Goal: Task Accomplishment & Management: Complete application form

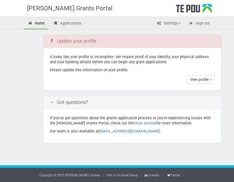
click at [116, 79] on div "View profile" at bounding box center [132, 79] width 165 height 9
click at [195, 78] on link "View profile" at bounding box center [201, 79] width 28 height 9
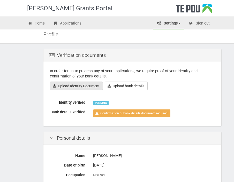
scroll to position [14, 0]
click at [86, 86] on link "Upload Identity Document" at bounding box center [76, 86] width 53 height 9
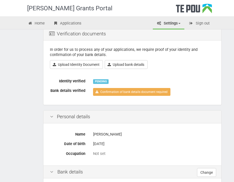
scroll to position [45, 0]
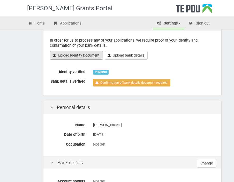
click at [83, 56] on link "Upload Identity Document" at bounding box center [76, 55] width 53 height 9
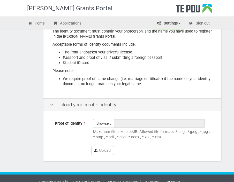
scroll to position [92, 0]
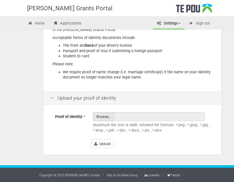
click at [100, 116] on input "Proof of identity *" at bounding box center [103, 131] width 21 height 37
type input "C:\fakepath\IMG_1588.heic"
type input "IMG_1588.heic"
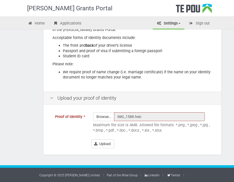
click at [58, 137] on form "Proof of identity * Browse… IMG_1588.heic Maximum file size is 4MB. Allowed fil…" at bounding box center [132, 131] width 165 height 36
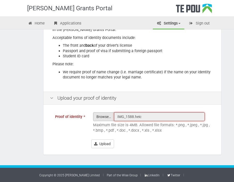
drag, startPoint x: 147, startPoint y: 115, endPoint x: 95, endPoint y: 115, distance: 51.5
click at [95, 115] on div "Browse… IMG_1588.heic" at bounding box center [154, 117] width 122 height 9
click at [106, 119] on input "Proof of identity *" at bounding box center [103, 131] width 21 height 37
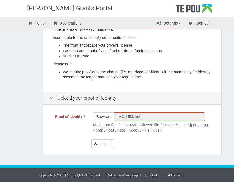
type input "C:\fakepath\Photos.app.zip"
type input "Photos.app.zip"
click at [107, 116] on input "Proof of identity *" at bounding box center [103, 131] width 21 height 37
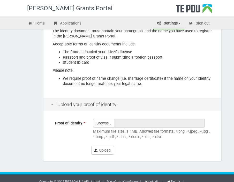
scroll to position [92, 0]
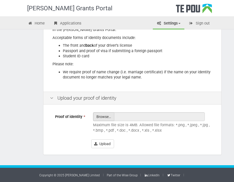
click at [101, 120] on input "Proof of identity *" at bounding box center [103, 131] width 21 height 37
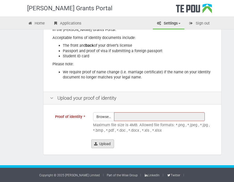
click at [104, 145] on button "Upload" at bounding box center [102, 144] width 23 height 9
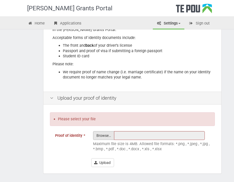
click at [100, 136] on input "Proof of identity *" at bounding box center [103, 150] width 21 height 37
type input "C:\fakepath\B66081AF-73D3-484F-9C4A-2F028E3737D7.heic"
type input "B66081AF-73D3-484F-9C4A-2F028E3737D7.heic"
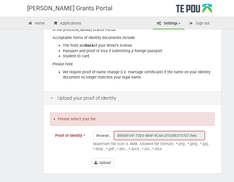
drag, startPoint x: 198, startPoint y: 135, endPoint x: 90, endPoint y: 135, distance: 108.2
click at [90, 135] on div "Browse… B66081AF-73D3-484F-9C4A-2F028E3737D7.heic Maximum file size is 4MB. All…" at bounding box center [154, 142] width 130 height 23
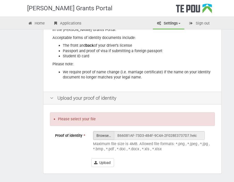
click at [105, 135] on input "Proof of identity *" at bounding box center [103, 150] width 21 height 37
type input "C:\fakepath\ID PDF.pdf"
type input "ID PDF.pdf"
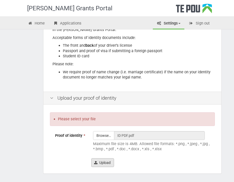
click at [100, 161] on button "Upload" at bounding box center [102, 163] width 23 height 9
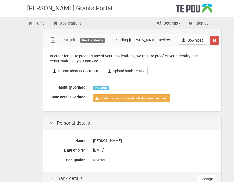
scroll to position [36, 0]
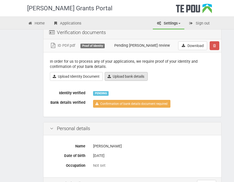
click at [128, 76] on link "Upload bank details" at bounding box center [126, 76] width 43 height 9
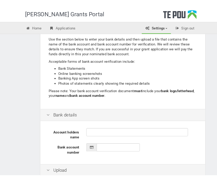
scroll to position [68, 0]
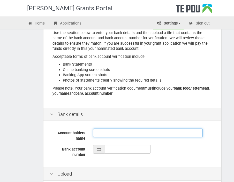
click at [100, 133] on input "Account holders name" at bounding box center [148, 133] width 110 height 9
paste input "38-9018-0213873-00"
type input "38-9018-0213873-00"
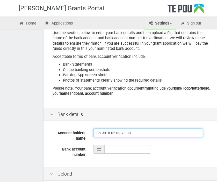
drag, startPoint x: 135, startPoint y: 133, endPoint x: 68, endPoint y: 133, distance: 66.5
click at [68, 133] on div "Account holders name 38-9018-0213873-00" at bounding box center [132, 135] width 173 height 12
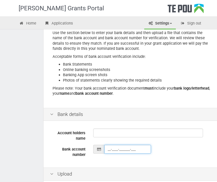
click at [108, 149] on input "__-____-_______-___" at bounding box center [127, 149] width 47 height 9
paste input "38-9018-0213873-00"
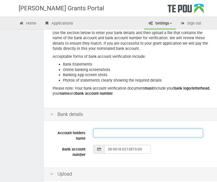
click at [96, 130] on input "Account holders name" at bounding box center [148, 133] width 110 height 9
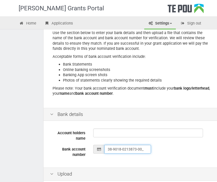
click at [108, 149] on input "38-9018-0213873-00_" at bounding box center [127, 149] width 47 height 9
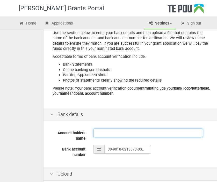
type input "38-9018-0213873-00"
click at [99, 135] on input "Account holders name" at bounding box center [148, 133] width 110 height 9
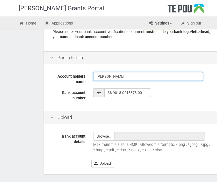
scroll to position [144, 0]
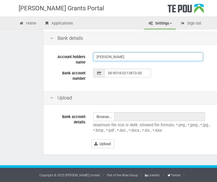
type input "[PERSON_NAME]"
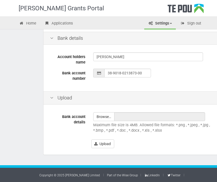
click at [70, 130] on div "Bank account details Browse… Maximum file size is 4MB. Allowed file formats: *.…" at bounding box center [132, 124] width 173 height 23
click at [102, 117] on input "file" at bounding box center [103, 117] width 21 height 8
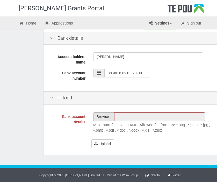
type input "C:\fakepath\Screenshot 2025-10-03 at 14.04.40.jpeg.pdf"
type input "Screenshot 2025-10-03 at 14.04.40.jpeg.pdf"
click at [103, 116] on input "file" at bounding box center [103, 117] width 21 height 8
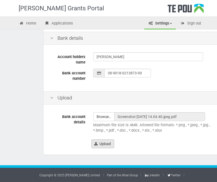
click at [109, 144] on button "Upload" at bounding box center [102, 144] width 23 height 9
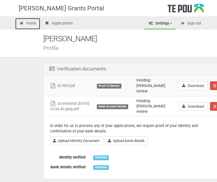
click at [32, 24] on link "Home" at bounding box center [27, 23] width 25 height 11
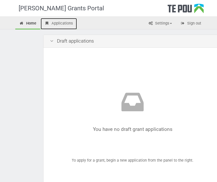
click at [51, 23] on link "Applications" at bounding box center [59, 23] width 36 height 11
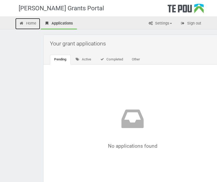
click at [35, 23] on link "Home" at bounding box center [27, 23] width 25 height 11
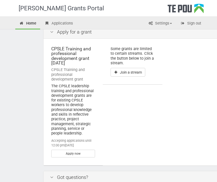
scroll to position [180, 0]
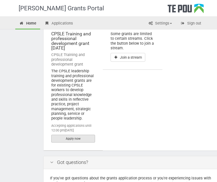
click at [67, 141] on link "Apply now" at bounding box center [73, 139] width 44 height 8
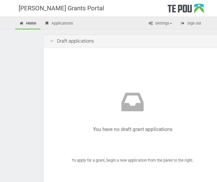
scroll to position [180, 0]
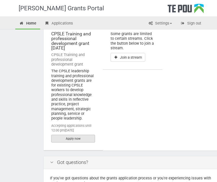
click at [78, 140] on link "Apply now" at bounding box center [73, 139] width 44 height 8
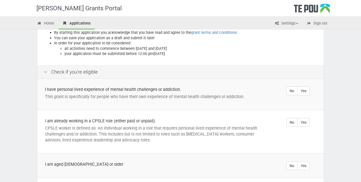
scroll to position [75, 0]
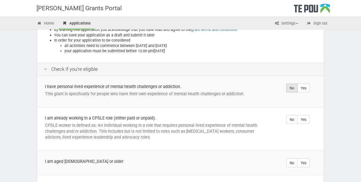
click at [217, 84] on label "No" at bounding box center [291, 88] width 11 height 9
radio input "true"
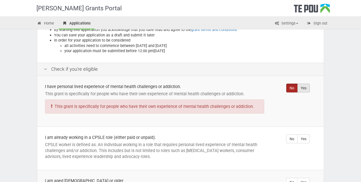
click at [217, 84] on label "Yes" at bounding box center [304, 88] width 12 height 9
radio input "true"
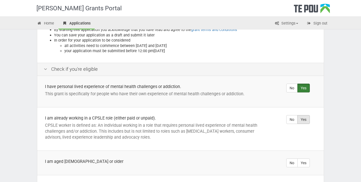
click at [217, 115] on label "Yes" at bounding box center [304, 119] width 12 height 9
radio input "true"
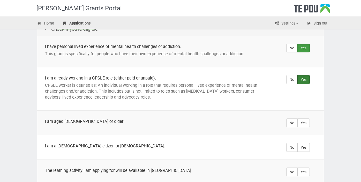
scroll to position [116, 0]
click at [217, 119] on label "Yes" at bounding box center [304, 123] width 12 height 9
radio input "true"
click at [217, 143] on label "Yes" at bounding box center [304, 147] width 12 height 9
radio input "true"
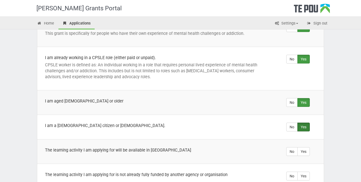
scroll to position [137, 0]
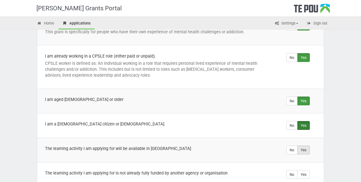
click at [217, 146] on label "Yes" at bounding box center [304, 150] width 12 height 9
radio input "true"
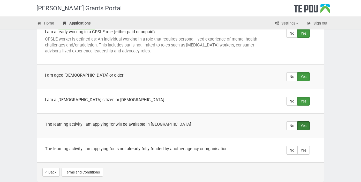
scroll to position [163, 0]
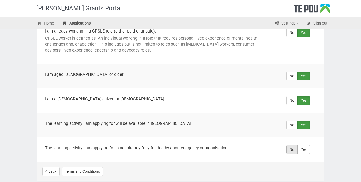
click at [217, 145] on label "No" at bounding box center [291, 149] width 11 height 9
radio input "true"
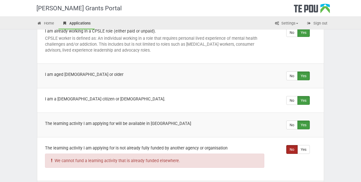
click at [217, 145] on label "No" at bounding box center [291, 149] width 11 height 9
click at [217, 145] on label "Yes" at bounding box center [304, 149] width 12 height 9
radio input "true"
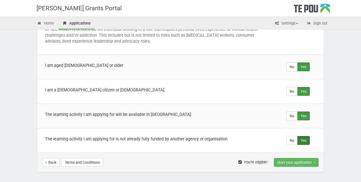
scroll to position [174, 0]
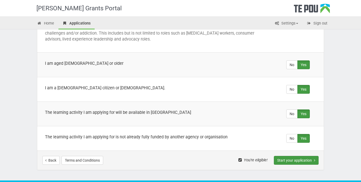
click at [217, 156] on button "Start your application" at bounding box center [296, 160] width 45 height 9
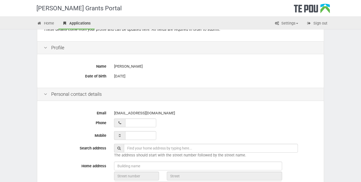
scroll to position [64, 0]
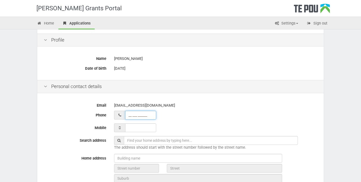
click at [131, 116] on input "__ ___ ______" at bounding box center [140, 115] width 31 height 9
type input "02 280 48880"
type input "___ ___ _____"
click at [134, 128] on input "___ ___ _____" at bounding box center [140, 128] width 31 height 9
type input "02 280 48880_"
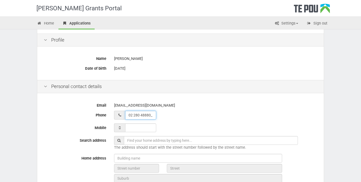
click at [132, 115] on input "02 280 48880_" at bounding box center [140, 115] width 31 height 9
drag, startPoint x: 153, startPoint y: 115, endPoint x: 109, endPoint y: 114, distance: 44.5
click at [109, 114] on div "Phone 02 280 48880_" at bounding box center [181, 115] width 282 height 9
click at [189, 121] on div "Email ash.luka@icloud.com Phone 64 228 048880 Mobile Search address The address…" at bounding box center [180, 155] width 287 height 120
drag, startPoint x: 154, startPoint y: 116, endPoint x: 158, endPoint y: 116, distance: 4.7
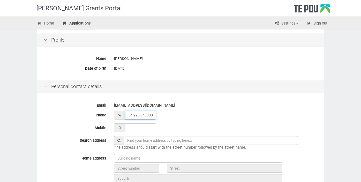
click at [158, 116] on div "64 228 048880" at bounding box center [215, 115] width 203 height 9
click at [198, 112] on div "02 280 48880" at bounding box center [215, 115] width 203 height 9
drag, startPoint x: 152, startPoint y: 117, endPoint x: 102, endPoint y: 115, distance: 50.0
click at [102, 115] on div "Phone 02 280 48880_" at bounding box center [181, 115] width 282 height 9
type input "__ ___ ______"
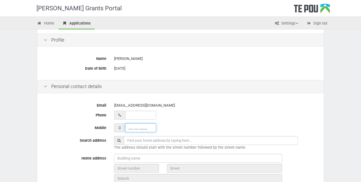
click at [129, 128] on input "___ ___ _____" at bounding box center [140, 128] width 31 height 9
type input "022 804 8880"
click at [176, 130] on div "022 804 8880" at bounding box center [215, 128] width 203 height 9
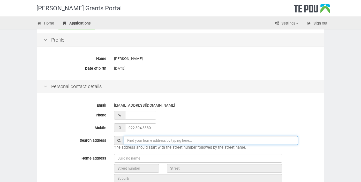
click at [137, 143] on input "text" at bounding box center [211, 140] width 174 height 9
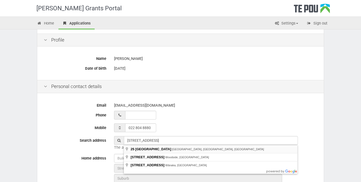
type input "25 Dow Square, Wigram, Christchurch, New Zealand"
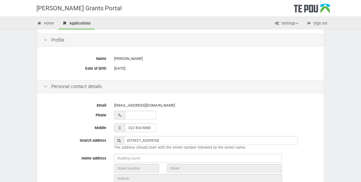
type input "25"
type input "Dow Square"
type input "Christchurch"
type input "8025"
type input "Canterbury Region"
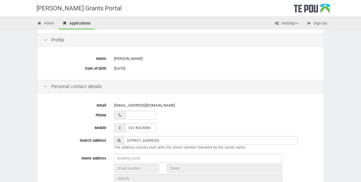
type input "New Zealand"
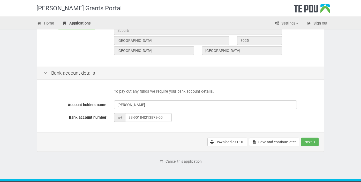
scroll to position [213, 0]
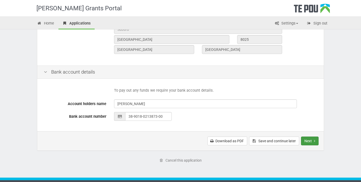
click at [307, 142] on button "Next" at bounding box center [310, 141] width 18 height 9
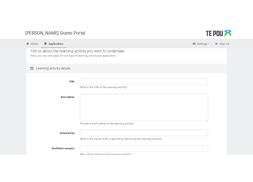
scroll to position [16, 0]
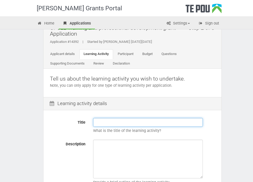
click at [103, 123] on input "Title" at bounding box center [148, 122] width 110 height 9
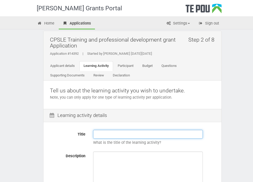
scroll to position [0, 0]
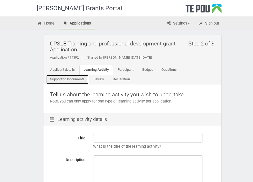
click at [71, 80] on link "Supporting Documents" at bounding box center [67, 80] width 43 height 10
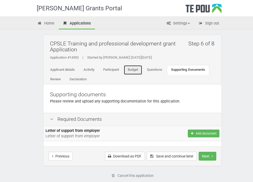
click at [128, 69] on link "Budget" at bounding box center [133, 70] width 19 height 10
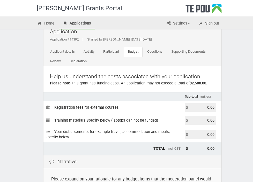
scroll to position [19, 0]
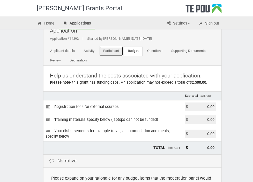
click at [109, 52] on link "Participant" at bounding box center [111, 51] width 24 height 10
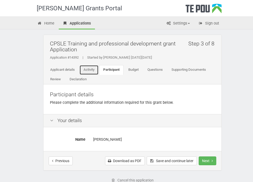
click at [87, 70] on link "Activity" at bounding box center [88, 70] width 19 height 10
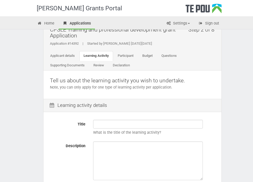
scroll to position [20, 0]
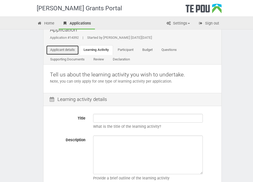
click at [67, 53] on link "Applicant details" at bounding box center [62, 50] width 33 height 10
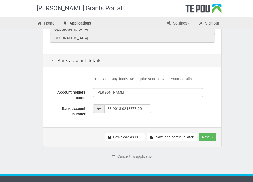
scroll to position [297, 0]
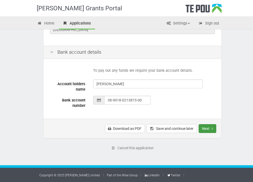
click at [209, 129] on button "Next" at bounding box center [208, 128] width 18 height 9
